Goal: Task Accomplishment & Management: Manage account settings

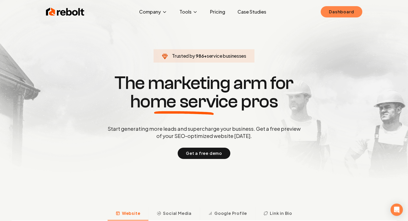
click at [352, 8] on link "Dashboard" at bounding box center [340, 11] width 41 height 11
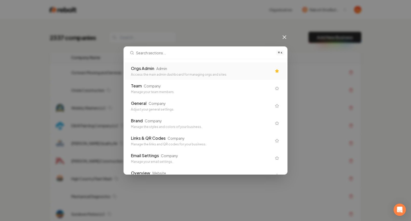
click at [217, 78] on div "Orgs Admin Admin Access the main admin dashboard for managing orgs and sites" at bounding box center [206, 70] width 162 height 17
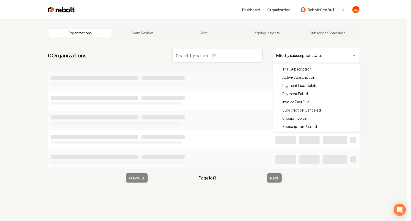
click at [349, 53] on html "Dashboard Organization Rebolt Site Builder Organizations Spam Review SMM Ongoin…" at bounding box center [205, 110] width 411 height 221
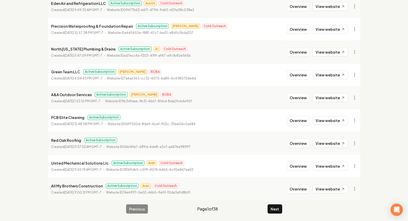
scroll to position [556, 0]
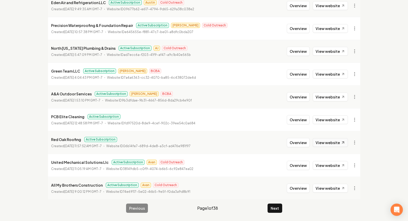
click at [325, 141] on link "View website" at bounding box center [329, 142] width 35 height 9
click at [272, 210] on button "Next" at bounding box center [274, 208] width 15 height 9
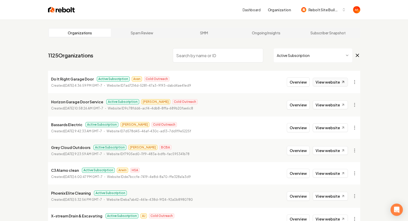
click at [317, 82] on link "View website" at bounding box center [329, 82] width 35 height 9
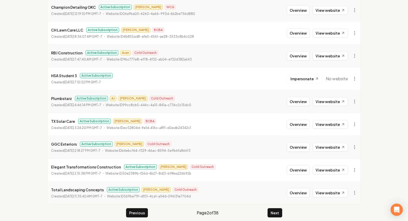
scroll to position [556, 0]
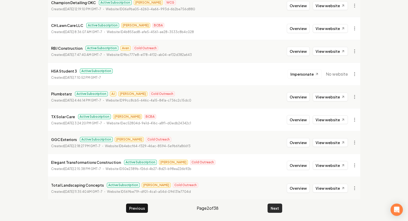
click at [278, 208] on button "Next" at bounding box center [274, 208] width 15 height 9
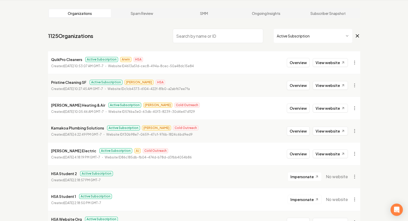
scroll to position [556, 0]
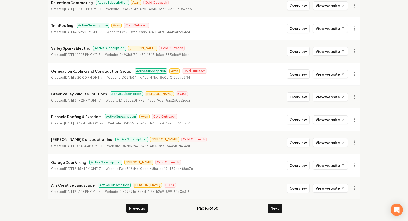
click at [327, 69] on li "Generation Roofing and Construction Group Active Subscription Avan Cold Outreac…" at bounding box center [204, 74] width 312 height 23
click at [330, 74] on link "View website" at bounding box center [329, 74] width 35 height 9
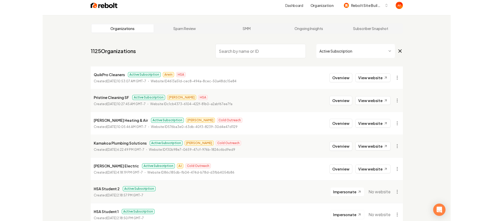
scroll to position [0, 0]
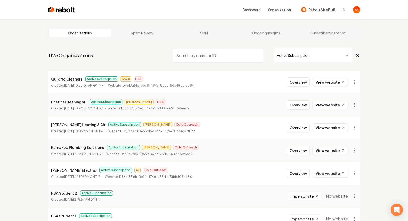
drag, startPoint x: 54, startPoint y: 11, endPoint x: 39, endPoint y: 1, distance: 17.5
click at [212, 55] on input "search" at bounding box center [218, 55] width 90 height 14
click at [57, 10] on img at bounding box center [61, 9] width 27 height 7
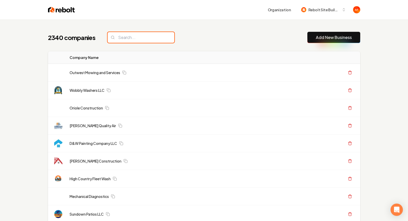
click at [133, 38] on input "search" at bounding box center [140, 37] width 67 height 11
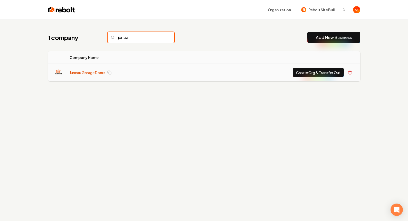
type input "junea"
click at [75, 70] on link "Juneau Garage Doors" at bounding box center [88, 72] width 36 height 5
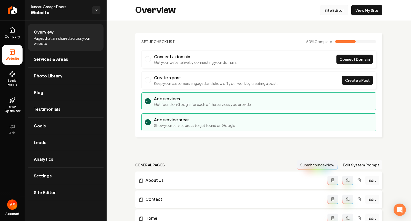
click at [336, 13] on link "Site Editor" at bounding box center [334, 10] width 28 height 10
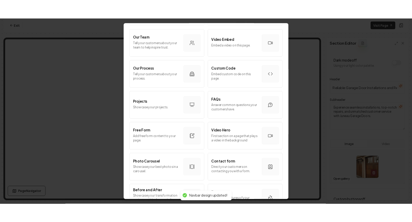
scroll to position [274, 0]
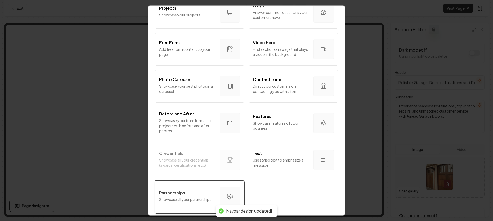
click at [207, 191] on div "Partnerships" at bounding box center [187, 193] width 56 height 6
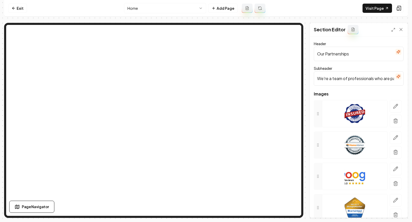
click at [348, 77] on input "We're a team of professionals who are passionate about what we do." at bounding box center [359, 78] width 90 height 14
click at [345, 51] on input "Our Partnerships" at bounding box center [359, 54] width 90 height 14
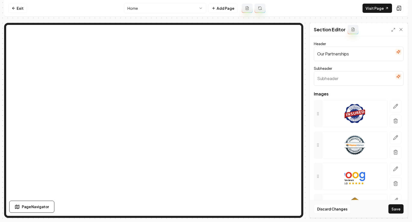
click at [345, 51] on input "Our Partnerships" at bounding box center [359, 54] width 90 height 14
type input "Brands We Trust"
click at [389, 204] on button "Save" at bounding box center [396, 208] width 15 height 9
click at [398, 104] on div at bounding box center [396, 113] width 16 height 27
click at [393, 106] on icon "button" at bounding box center [395, 106] width 5 height 5
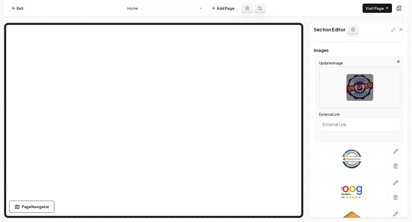
scroll to position [44, 0]
click at [393, 149] on icon "button" at bounding box center [395, 150] width 5 height 5
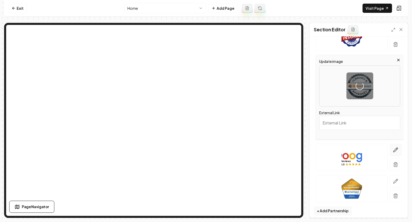
scroll to position [81, 0]
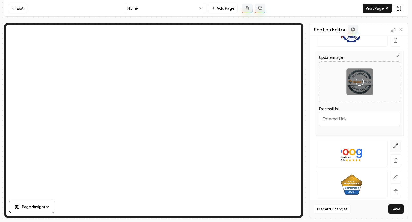
click at [393, 144] on icon "button" at bounding box center [395, 145] width 5 height 5
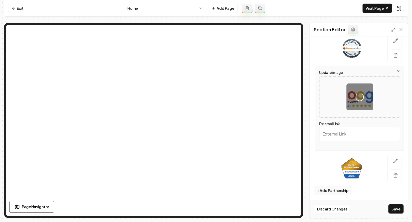
scroll to position [98, 0]
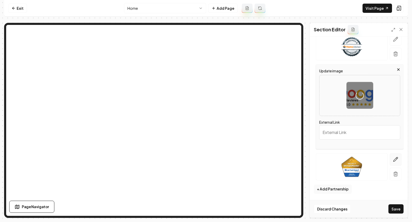
click at [394, 158] on icon "button" at bounding box center [396, 159] width 4 height 4
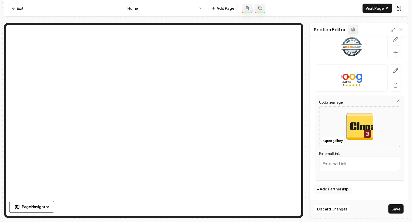
click at [397, 207] on button "Save" at bounding box center [396, 208] width 15 height 9
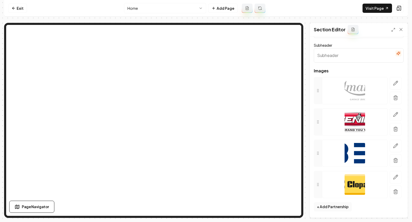
scroll to position [0, 0]
click at [336, 210] on button "+ Add Partnership" at bounding box center [333, 206] width 38 height 9
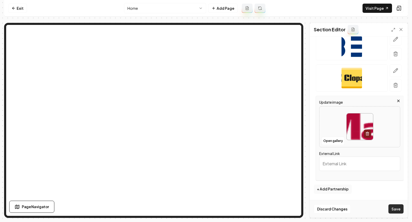
click at [398, 210] on button "Save" at bounding box center [396, 208] width 15 height 9
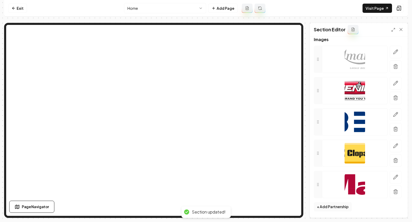
scroll to position [54, 0]
click at [401, 29] on icon at bounding box center [401, 29] width 3 height 3
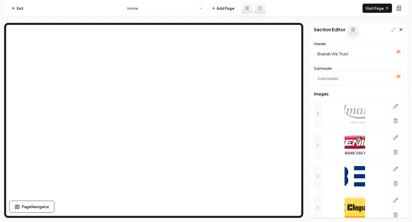
click at [401, 29] on div at bounding box center [397, 29] width 12 height 5
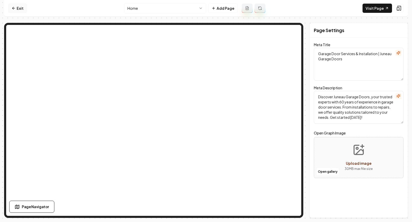
click at [21, 9] on link "Exit" at bounding box center [17, 8] width 19 height 9
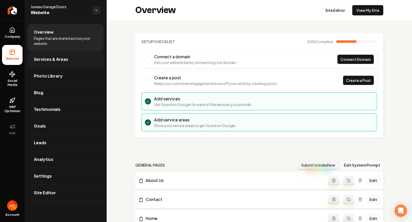
click at [64, 58] on span "Services & Areas" at bounding box center [51, 59] width 34 height 6
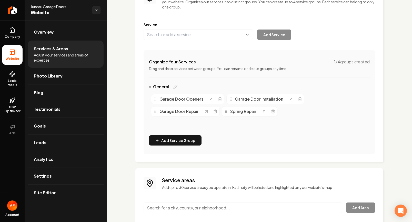
scroll to position [91, 0]
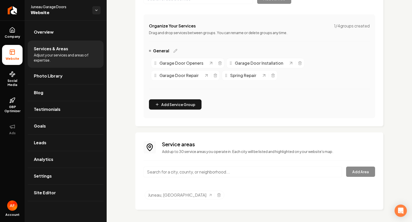
click at [213, 170] on input "Main content area" at bounding box center [243, 171] width 199 height 11
paste input "Haines"
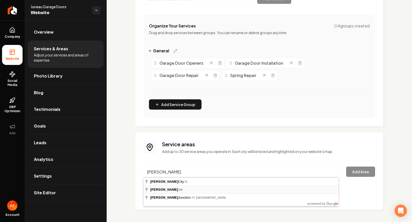
type input "Haines, AK"
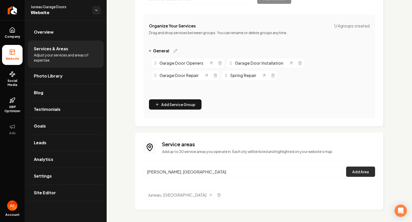
click at [360, 174] on button "Add Area" at bounding box center [360, 171] width 29 height 10
click at [367, 173] on div "Haines, AK Add Area" at bounding box center [260, 174] width 232 height 17
drag, startPoint x: 205, startPoint y: 169, endPoint x: 202, endPoint y: 171, distance: 3.8
click at [202, 171] on input "Haines, AK" at bounding box center [243, 171] width 199 height 11
click at [354, 171] on div "Haines, AK Add Area" at bounding box center [260, 174] width 232 height 17
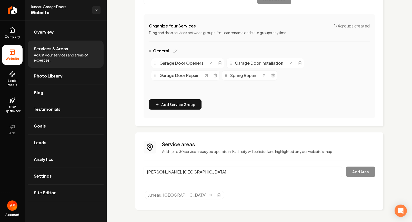
click at [261, 171] on input "Haines, AK" at bounding box center [243, 171] width 199 height 11
click at [334, 171] on input "Haines, AK" at bounding box center [243, 171] width 199 height 11
paste input "Skagway"
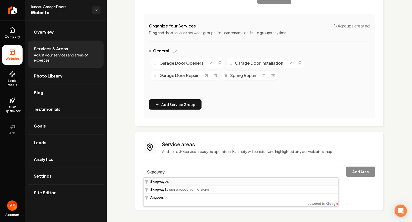
type input "Skagway, AK"
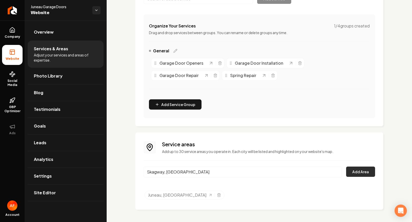
click at [362, 169] on button "Add Area" at bounding box center [360, 171] width 29 height 10
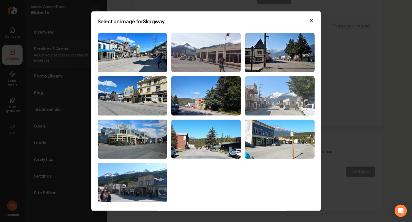
click at [284, 101] on img at bounding box center [280, 95] width 70 height 39
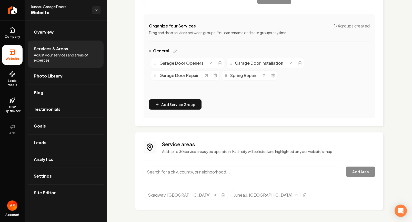
click at [253, 168] on input "Main content area" at bounding box center [243, 171] width 199 height 11
paste input "Gustavus"
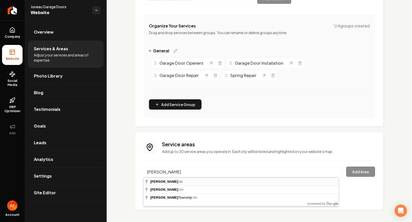
type input "Gustavus, AK"
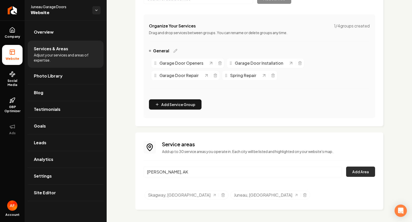
click at [350, 172] on button "Add Area" at bounding box center [360, 171] width 29 height 10
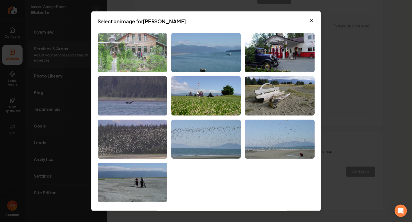
click at [142, 52] on img at bounding box center [133, 52] width 70 height 39
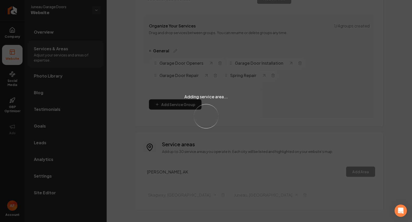
click at [366, 178] on div "Adding service area... Loading..." at bounding box center [206, 111] width 412 height 222
click at [361, 166] on div "Adding service area... Loading..." at bounding box center [206, 111] width 412 height 222
click at [357, 171] on div "Adding service area... Loading..." at bounding box center [206, 111] width 412 height 222
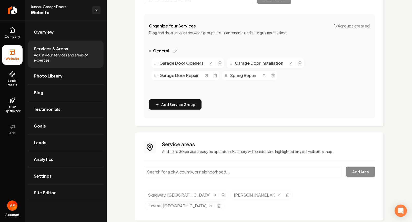
click at [258, 171] on input "Main content area" at bounding box center [243, 171] width 199 height 11
paste input "Haines"
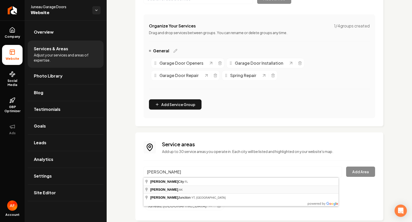
type input "Haines, AK"
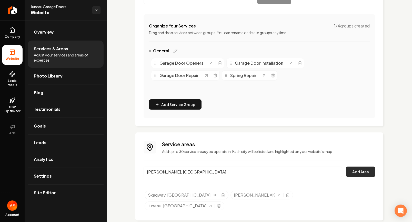
click at [360, 173] on button "Add Area" at bounding box center [360, 171] width 29 height 10
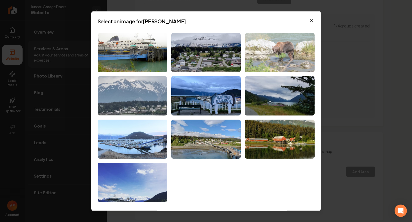
click at [274, 57] on img at bounding box center [280, 52] width 70 height 39
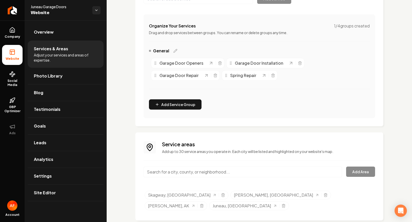
click at [200, 175] on input "Main content area" at bounding box center [243, 171] width 199 height 11
click at [193, 172] on input "douglas island" at bounding box center [243, 171] width 199 height 11
drag, startPoint x: 176, startPoint y: 171, endPoint x: 162, endPoint y: 170, distance: 13.9
click at [162, 170] on input "douglas island" at bounding box center [243, 171] width 199 height 11
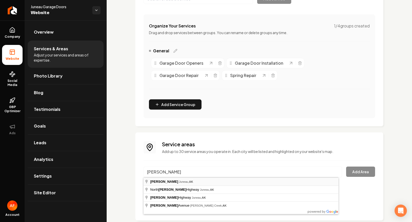
type input "Douglas, Juneau, AK"
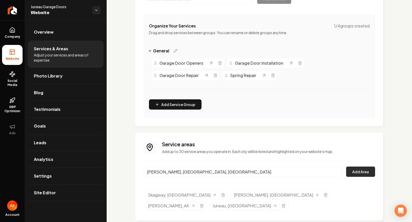
click at [359, 173] on button "Add Area" at bounding box center [360, 171] width 29 height 10
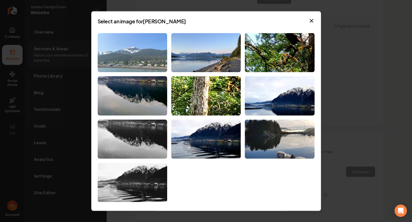
click at [142, 60] on img at bounding box center [133, 52] width 70 height 39
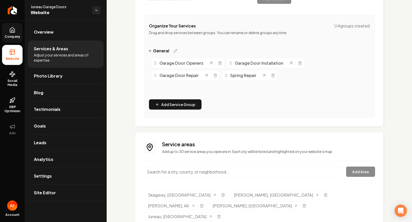
click at [13, 38] on span "Company" at bounding box center [13, 37] width 20 height 4
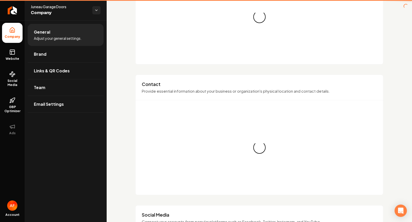
click at [13, 53] on icon at bounding box center [12, 52] width 6 height 6
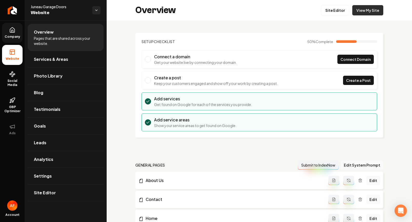
click at [373, 10] on link "View My Site" at bounding box center [367, 10] width 31 height 10
click at [46, 57] on span "Services & Areas" at bounding box center [51, 59] width 34 height 6
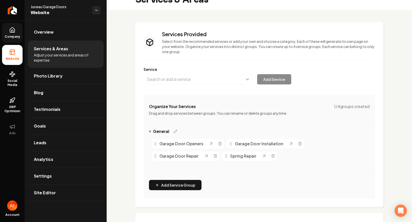
scroll to position [102, 0]
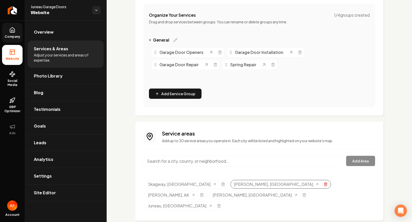
click at [324, 185] on icon "Selected tags" at bounding box center [326, 184] width 4 height 4
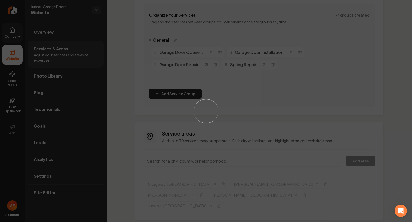
scroll to position [91, 0]
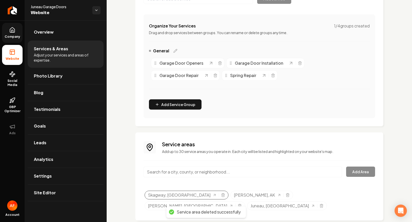
click at [185, 197] on div "Skagway, AK" at bounding box center [187, 195] width 84 height 9
click at [222, 196] on icon "Selected tags" at bounding box center [223, 195] width 2 height 3
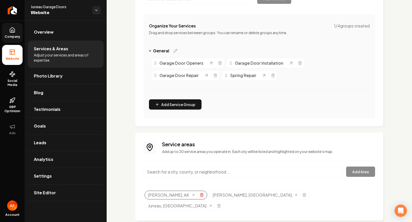
click at [200, 194] on icon "Selected tags" at bounding box center [202, 195] width 4 height 4
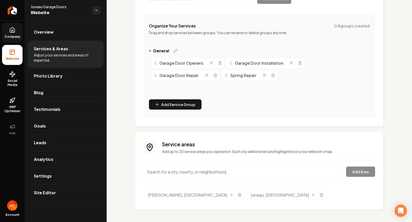
click at [210, 172] on input "Main content area" at bounding box center [243, 171] width 199 height 11
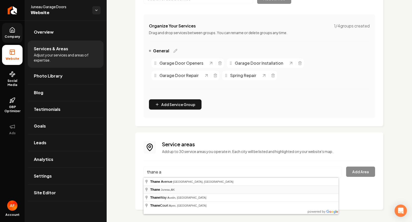
type input "Thane, Juneau, AK"
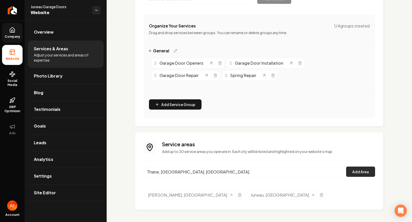
click at [348, 170] on button "Add Area" at bounding box center [360, 171] width 29 height 10
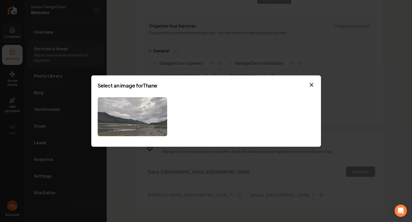
click at [146, 115] on img at bounding box center [133, 116] width 70 height 39
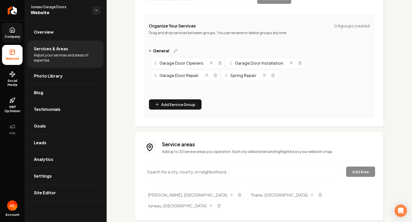
click at [217, 170] on input "Main content area" at bounding box center [243, 171] width 199 height 11
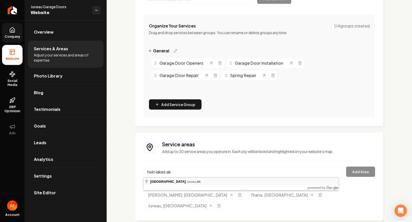
type input "Twin Lakes, Juneau, AK"
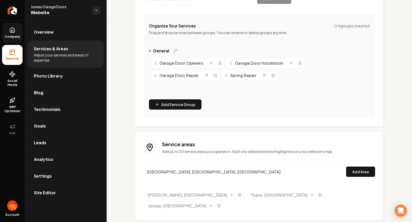
click at [372, 174] on div "Service areas Add up to 30 service areas you operate in. Each city will be list…" at bounding box center [259, 176] width 248 height 88
click at [362, 173] on button "Add Area" at bounding box center [360, 171] width 29 height 10
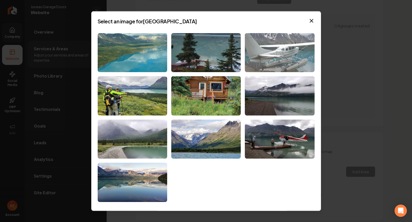
click at [295, 50] on img at bounding box center [280, 52] width 70 height 39
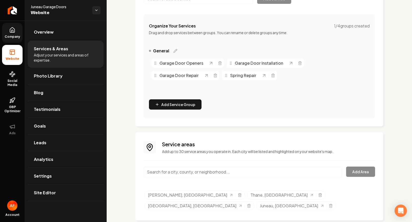
click at [233, 167] on input "Main content area" at bounding box center [243, 171] width 199 height 11
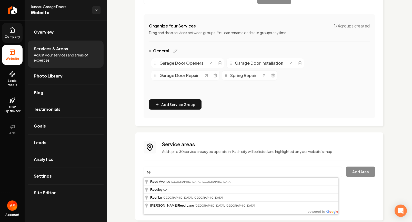
type input "r"
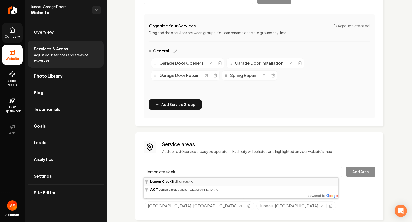
type input "Lemon Creek Trail, Juneau, AK"
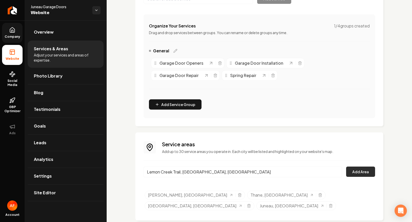
click at [352, 169] on button "Add Area" at bounding box center [360, 171] width 29 height 10
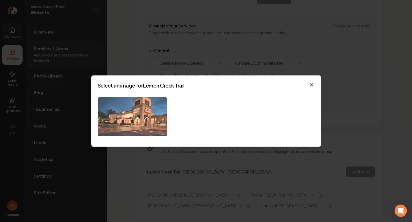
click at [147, 107] on img at bounding box center [133, 116] width 70 height 39
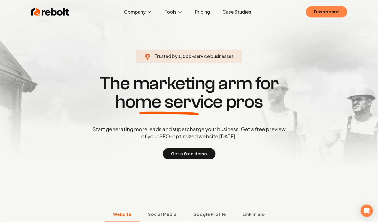
click at [330, 10] on link "Dashboard" at bounding box center [326, 11] width 41 height 11
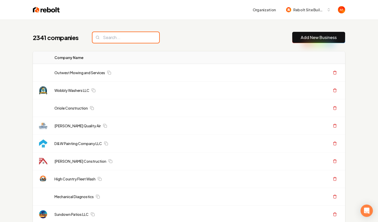
click at [125, 38] on input "search" at bounding box center [125, 37] width 67 height 11
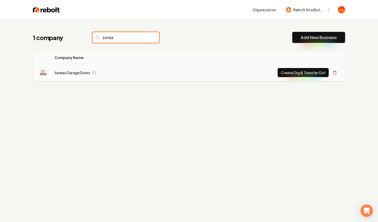
type input "junea"
click at [309, 75] on button "Create Org & Transfer Out" at bounding box center [302, 72] width 51 height 9
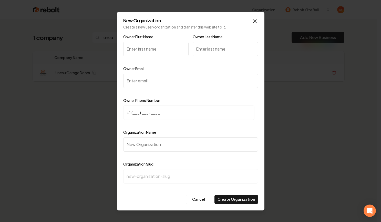
click at [148, 48] on input "Owner First Name" at bounding box center [155, 49] width 65 height 14
type input "Todd"
click at [216, 49] on input "Owner Last Name" at bounding box center [225, 49] width 65 height 14
click at [200, 48] on input "PArke" at bounding box center [225, 49] width 65 height 14
type input "Parke"
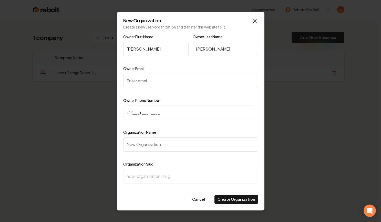
click at [179, 79] on input "Owner Email" at bounding box center [190, 81] width 135 height 14
click at [159, 68] on div "Owner Email" at bounding box center [190, 80] width 135 height 30
click at [169, 85] on input "Owner Email" at bounding box center [190, 81] width 135 height 14
paste input "toddparke2001@yahoo.com"
type input "toddparke2001@yahoo.com"
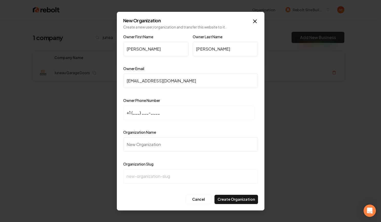
click at [133, 113] on input "+1 (___) ___-____" at bounding box center [188, 112] width 131 height 14
paste input "907) 321-1216"
type input "+1 (907) 321-1216"
click at [142, 143] on input "Organization Name" at bounding box center [190, 144] width 135 height 14
paste input "Juneau Garage Doors"
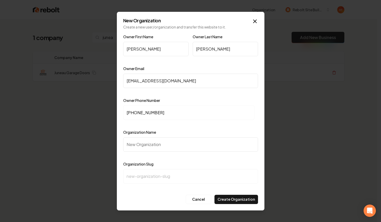
type input "Juneau Garage Doors"
type input "juneau-garage-doors"
type input "Juneau Garage Doors"
click at [199, 132] on div "Organization Name Juneau Garage Doors" at bounding box center [190, 144] width 135 height 30
click at [167, 146] on input "Juneau Garage Doors" at bounding box center [190, 144] width 135 height 14
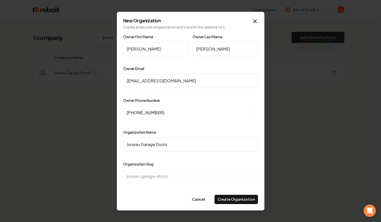
click at [167, 146] on input "Juneau Garage Doors" at bounding box center [190, 144] width 135 height 14
click at [179, 143] on input "Juneau Garage Doors" at bounding box center [190, 144] width 135 height 14
click at [227, 124] on div at bounding box center [190, 124] width 135 height 5
click at [237, 162] on div "Organization Slug juneau-garage-doors" at bounding box center [190, 176] width 135 height 30
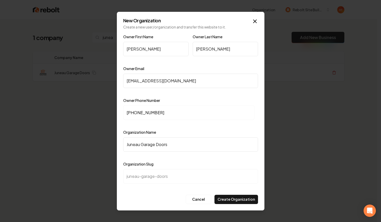
click at [146, 160] on div "Owner First Name Todd Owner Last Name Parke Owner Email toddparke2001@yahoo.com…" at bounding box center [190, 113] width 135 height 159
click at [184, 161] on div "Organization Slug juneau-garage-doors" at bounding box center [190, 176] width 135 height 30
click at [212, 94] on div at bounding box center [190, 92] width 135 height 5
click at [156, 100] on label "Owner Phone Number" at bounding box center [141, 100] width 37 height 5
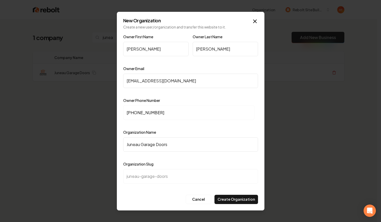
click at [201, 62] on div at bounding box center [225, 60] width 65 height 5
click at [173, 68] on div "Owner Email toddparke2001@yahoo.com" at bounding box center [190, 80] width 135 height 30
click at [238, 200] on button "Create Organization" at bounding box center [237, 199] width 44 height 9
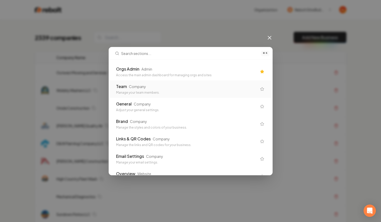
click at [200, 72] on div "Orgs Admin Admin" at bounding box center [186, 69] width 141 height 6
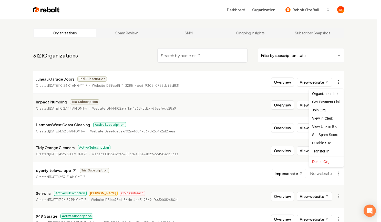
click at [339, 82] on html "Dashboard Organization Rebolt Site Builder Organizations Spam Review SMM Ongoin…" at bounding box center [190, 111] width 381 height 222
click at [324, 103] on div "Get Payment Link" at bounding box center [326, 102] width 33 height 8
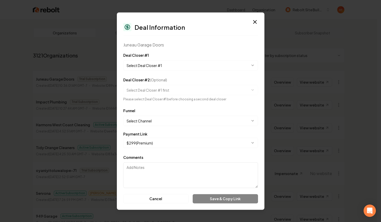
click at [170, 62] on body "Dashboard Organization Rebolt Site Builder Organizations Spam Review SMM Ongoin…" at bounding box center [189, 111] width 378 height 222
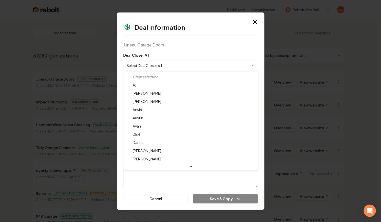
select select "**********"
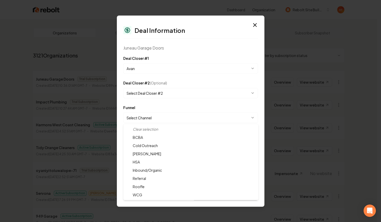
click at [150, 116] on body "Dashboard Organization Rebolt Site Builder Organizations Spam Review SMM Ongoin…" at bounding box center [189, 111] width 378 height 222
select select "**********"
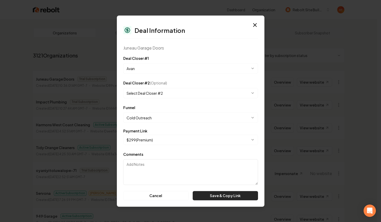
click at [216, 197] on button "Save & Copy Link" at bounding box center [225, 195] width 65 height 9
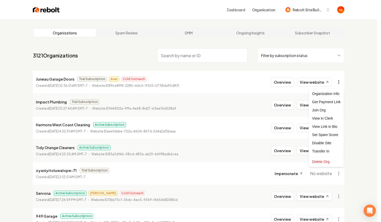
click at [337, 81] on html "Dashboard Organization Rebolt Site Builder Organizations Spam Review SMM Ongoin…" at bounding box center [190, 111] width 381 height 222
click at [333, 103] on div "Get Payment Link" at bounding box center [326, 102] width 33 height 8
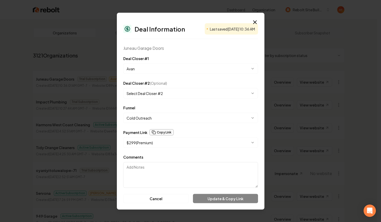
click at [157, 134] on button "Copy Link" at bounding box center [162, 132] width 24 height 6
click at [255, 23] on icon "button" at bounding box center [255, 22] width 6 height 6
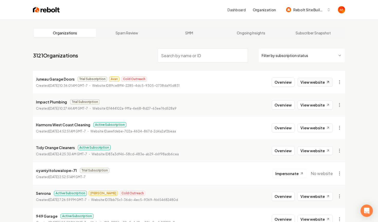
click at [324, 84] on link "View website" at bounding box center [314, 82] width 35 height 9
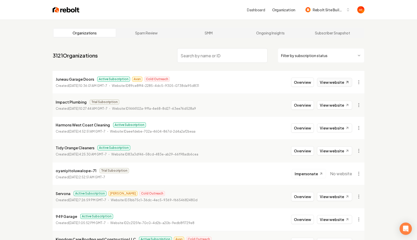
click at [336, 83] on link "View website" at bounding box center [334, 82] width 35 height 9
click at [292, 83] on li "Juneau Garage Doors Active Subscription Avan Cold Outreach Created September 12…" at bounding box center [209, 82] width 312 height 23
click at [295, 83] on button "Overview" at bounding box center [302, 81] width 23 height 9
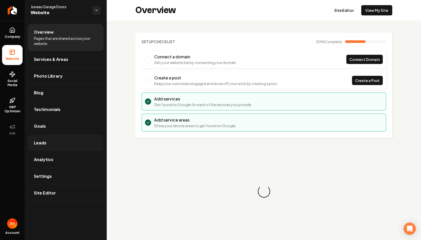
click at [48, 142] on link "Leads" at bounding box center [66, 142] width 76 height 16
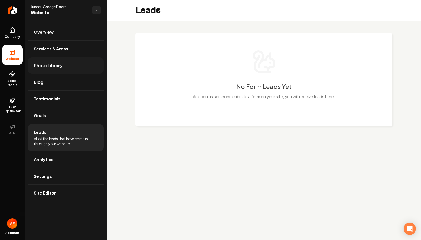
click at [45, 65] on span "Photo Library" at bounding box center [48, 65] width 29 height 6
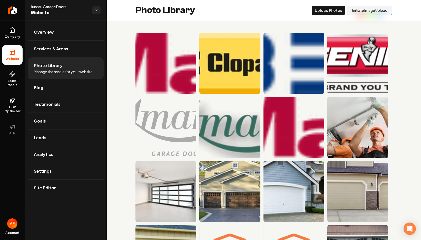
click at [368, 13] on button "Initiate Image Upload" at bounding box center [369, 10] width 45 height 9
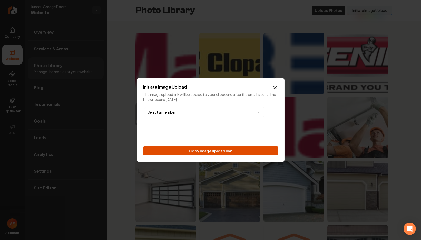
click at [199, 150] on button "Copy image upload link" at bounding box center [210, 150] width 135 height 9
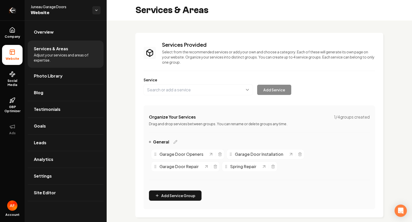
scroll to position [91, 0]
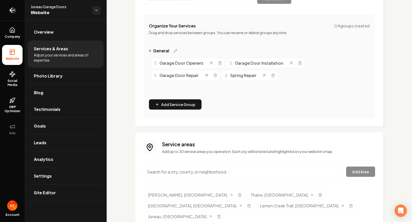
click at [8, 10] on link "Return to dashboard" at bounding box center [12, 10] width 25 height 21
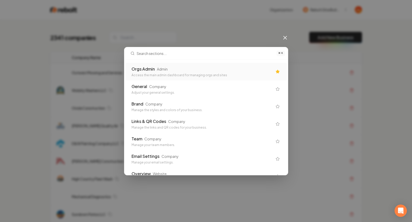
click at [187, 23] on div "⌘ K Orgs Admin Admin Access the main admin dashboard for managing orgs and site…" at bounding box center [206, 111] width 412 height 222
click at [280, 36] on div "⌘ K Orgs Admin Admin Access the main admin dashboard for managing orgs and site…" at bounding box center [206, 111] width 412 height 222
click at [283, 36] on icon at bounding box center [285, 38] width 6 height 6
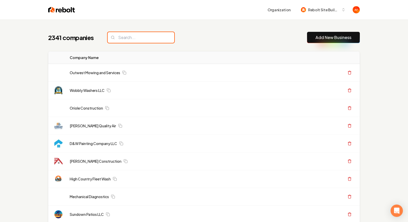
click at [145, 40] on input "search" at bounding box center [141, 37] width 67 height 11
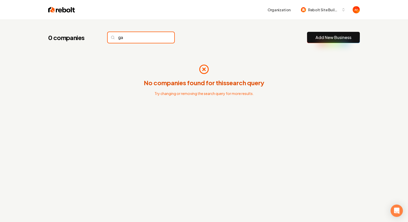
type input "g"
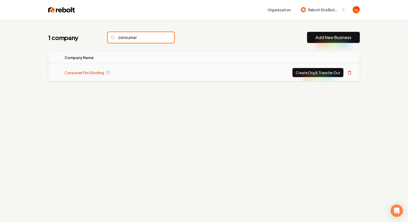
type input "consumer"
click at [75, 73] on link "Consumer First Roofing" at bounding box center [85, 72] width 40 height 5
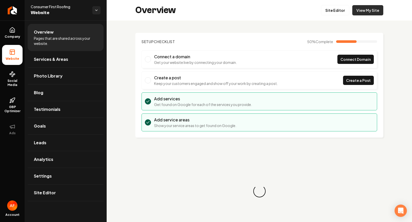
click at [357, 14] on link "View My Site" at bounding box center [367, 10] width 31 height 10
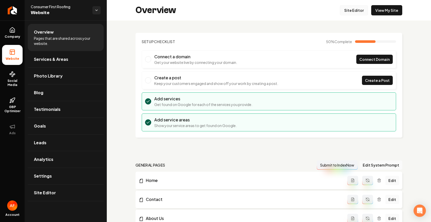
click at [341, 11] on link "Site Editor" at bounding box center [354, 10] width 28 height 10
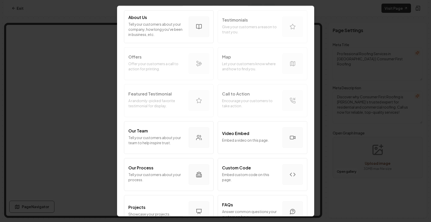
scroll to position [273, 0]
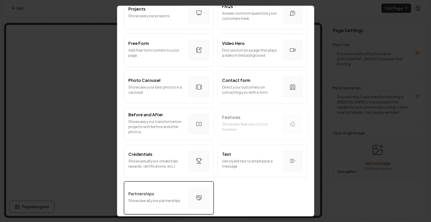
click at [161, 193] on div "Partnerships" at bounding box center [156, 194] width 56 height 6
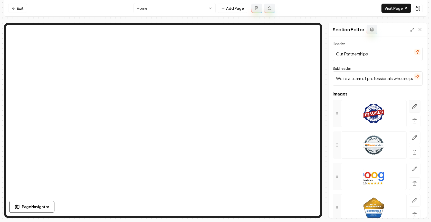
click at [412, 106] on icon "button" at bounding box center [414, 106] width 5 height 5
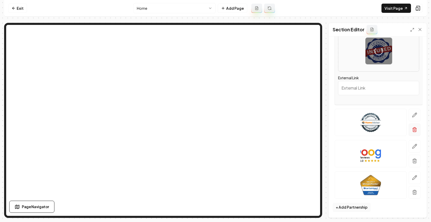
scroll to position [81, 0]
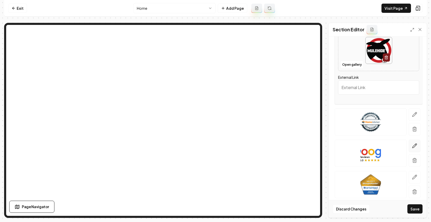
click at [412, 144] on icon "button" at bounding box center [414, 145] width 5 height 5
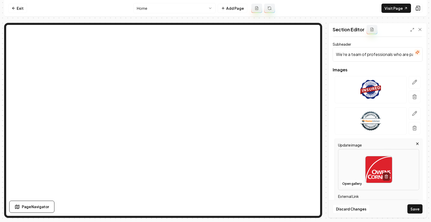
scroll to position [98, 0]
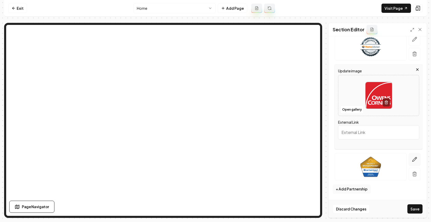
click at [411, 163] on button "button" at bounding box center [414, 159] width 12 height 13
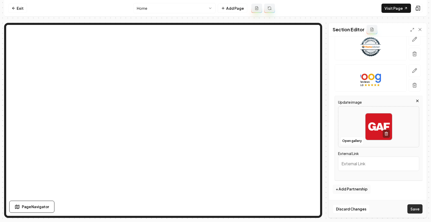
click at [412, 211] on button "Save" at bounding box center [414, 208] width 15 height 9
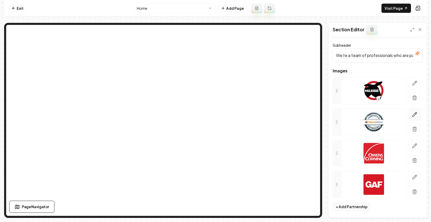
click at [412, 112] on icon "button" at bounding box center [414, 114] width 5 height 5
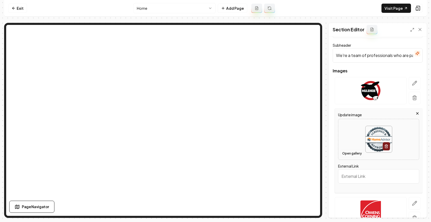
click at [343, 150] on button "Open gallery" at bounding box center [351, 153] width 23 height 8
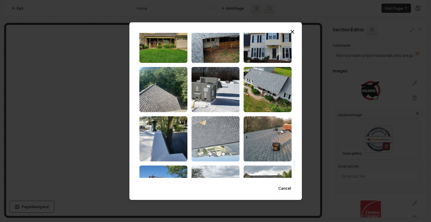
scroll to position [1692, 0]
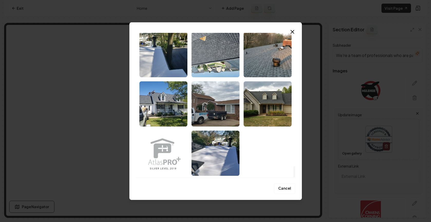
click at [163, 151] on img "Select image image_68c41e9f5c7cd75eb8873096.jpeg" at bounding box center [163, 153] width 48 height 45
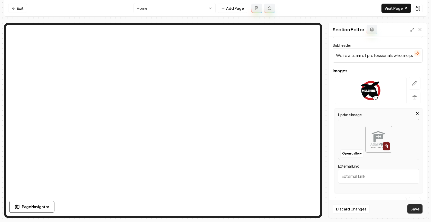
click at [411, 206] on button "Save" at bounding box center [414, 208] width 15 height 9
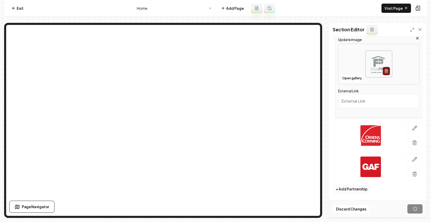
scroll to position [23, 0]
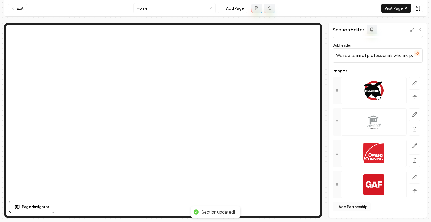
click at [344, 192] on div at bounding box center [374, 184] width 66 height 27
click at [350, 208] on button "+ Add Partnership" at bounding box center [351, 206] width 38 height 9
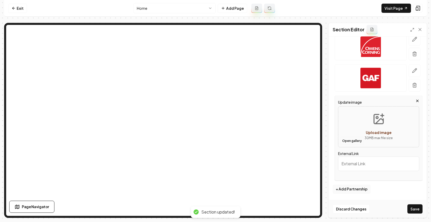
click at [354, 139] on button "Open gallery" at bounding box center [351, 141] width 23 height 8
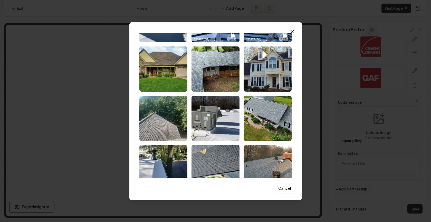
scroll to position [1692, 0]
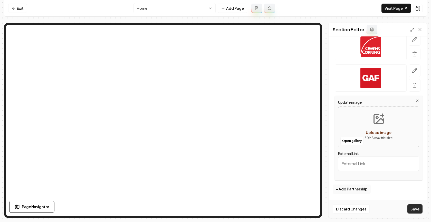
click at [412, 209] on button "Save" at bounding box center [414, 208] width 15 height 9
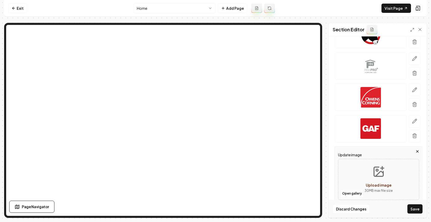
scroll to position [0, 0]
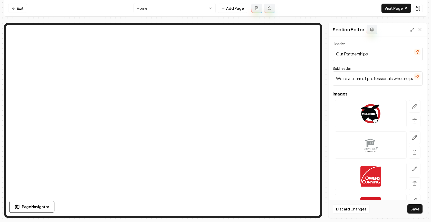
click at [373, 83] on input "We're a team of professionals who are passionate about what we do." at bounding box center [377, 78] width 90 height 14
click at [367, 55] on input "Our Partnerships" at bounding box center [377, 54] width 90 height 14
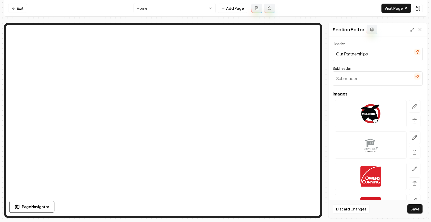
click at [369, 54] on input "Our Partnerships" at bounding box center [377, 54] width 90 height 14
type input "Brands We Trust"
click at [407, 204] on button "Save" at bounding box center [414, 208] width 15 height 9
click at [412, 212] on button "Save" at bounding box center [414, 208] width 15 height 9
click at [371, 56] on input "Brands We Trust" at bounding box center [377, 54] width 90 height 14
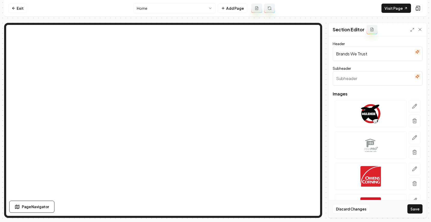
click at [371, 56] on input "Brands We Trust" at bounding box center [377, 54] width 90 height 14
click at [396, 38] on div "Header Brands We Trust Subheader Images Update image Open gallery Upload image …" at bounding box center [377, 126] width 98 height 181
click at [412, 29] on icon at bounding box center [419, 29] width 3 height 3
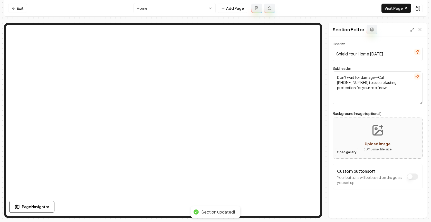
click at [352, 155] on button "Open gallery" at bounding box center [346, 152] width 23 height 8
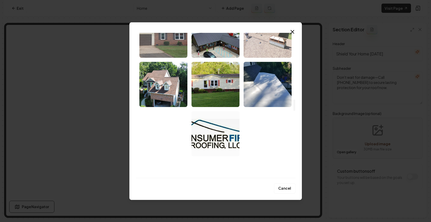
scroll to position [813, 0]
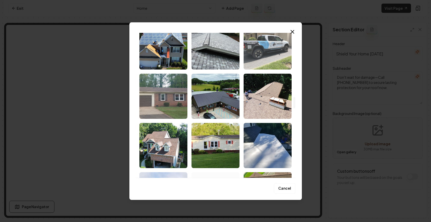
click at [276, 49] on img "Select image image_68c41ea55c7cd75eb887527b.jpeg" at bounding box center [267, 46] width 48 height 45
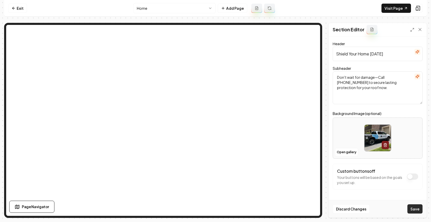
click at [412, 204] on button "Save" at bounding box center [414, 208] width 15 height 9
